Goal: Transaction & Acquisition: Purchase product/service

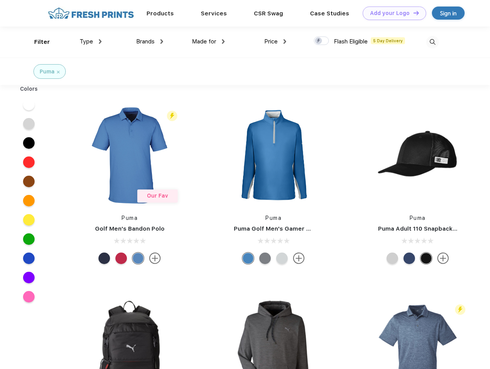
click at [392, 13] on link "Add your Logo Design Tool" at bounding box center [394, 13] width 63 height 13
click at [0, 0] on div "Design Tool" at bounding box center [0, 0] width 0 height 0
click at [413, 13] on link "Add your Logo Design Tool" at bounding box center [394, 13] width 63 height 13
click at [37, 42] on div "Filter" at bounding box center [42, 42] width 16 height 9
click at [91, 42] on span "Type" at bounding box center [86, 41] width 13 height 7
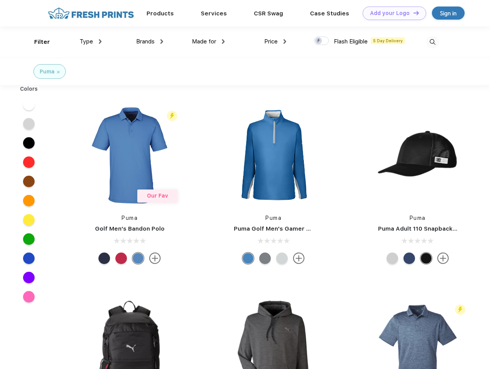
click at [150, 42] on span "Brands" at bounding box center [145, 41] width 18 height 7
click at [208, 42] on span "Made for" at bounding box center [204, 41] width 24 height 7
click at [275, 42] on span "Price" at bounding box center [270, 41] width 13 height 7
click at [322, 41] on div at bounding box center [321, 41] width 15 height 8
click at [319, 41] on input "checkbox" at bounding box center [316, 38] width 5 height 5
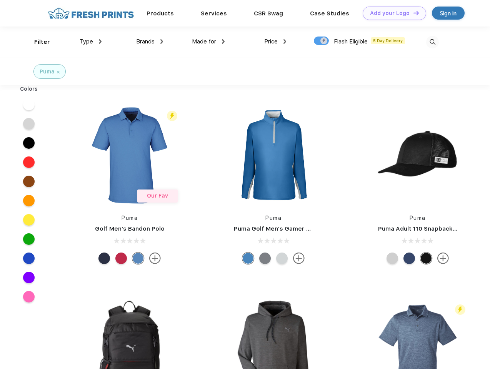
click at [432, 42] on img at bounding box center [432, 42] width 13 height 13
